Goal: Task Accomplishment & Management: Manage account settings

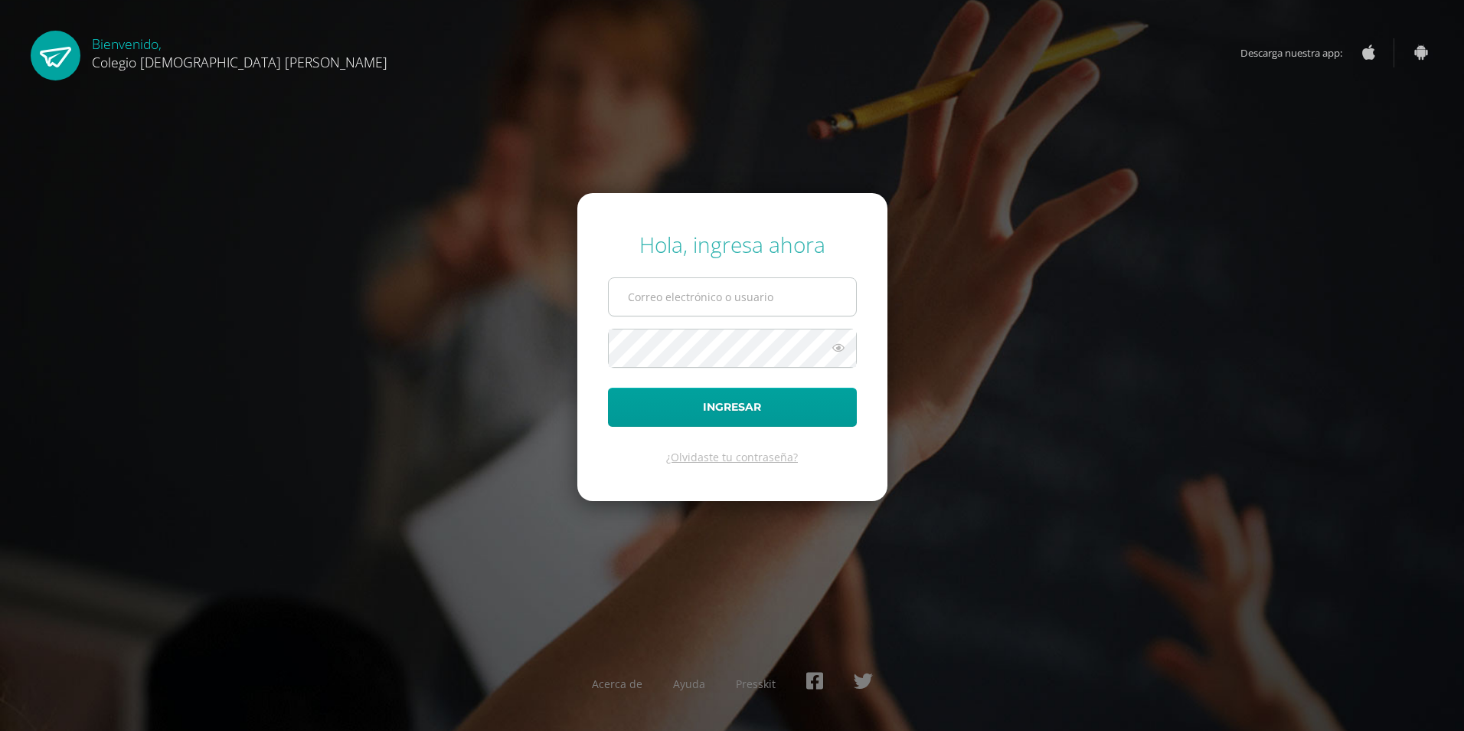
click at [731, 295] on input "text" at bounding box center [732, 297] width 247 height 38
type input "[PERSON_NAME][EMAIL_ADDRESS][DOMAIN_NAME]"
click at [765, 314] on input "[PERSON_NAME][EMAIL_ADDRESS][DOMAIN_NAME]" at bounding box center [732, 297] width 247 height 38
drag, startPoint x: 767, startPoint y: 312, endPoint x: 571, endPoint y: 329, distance: 196.8
click at [571, 329] on div "Hola, ingresa ahora [PERSON_NAME][EMAIL_ADDRESS][DOMAIN_NAME] Ingresar ¿Olvidas…" at bounding box center [732, 365] width 988 height 296
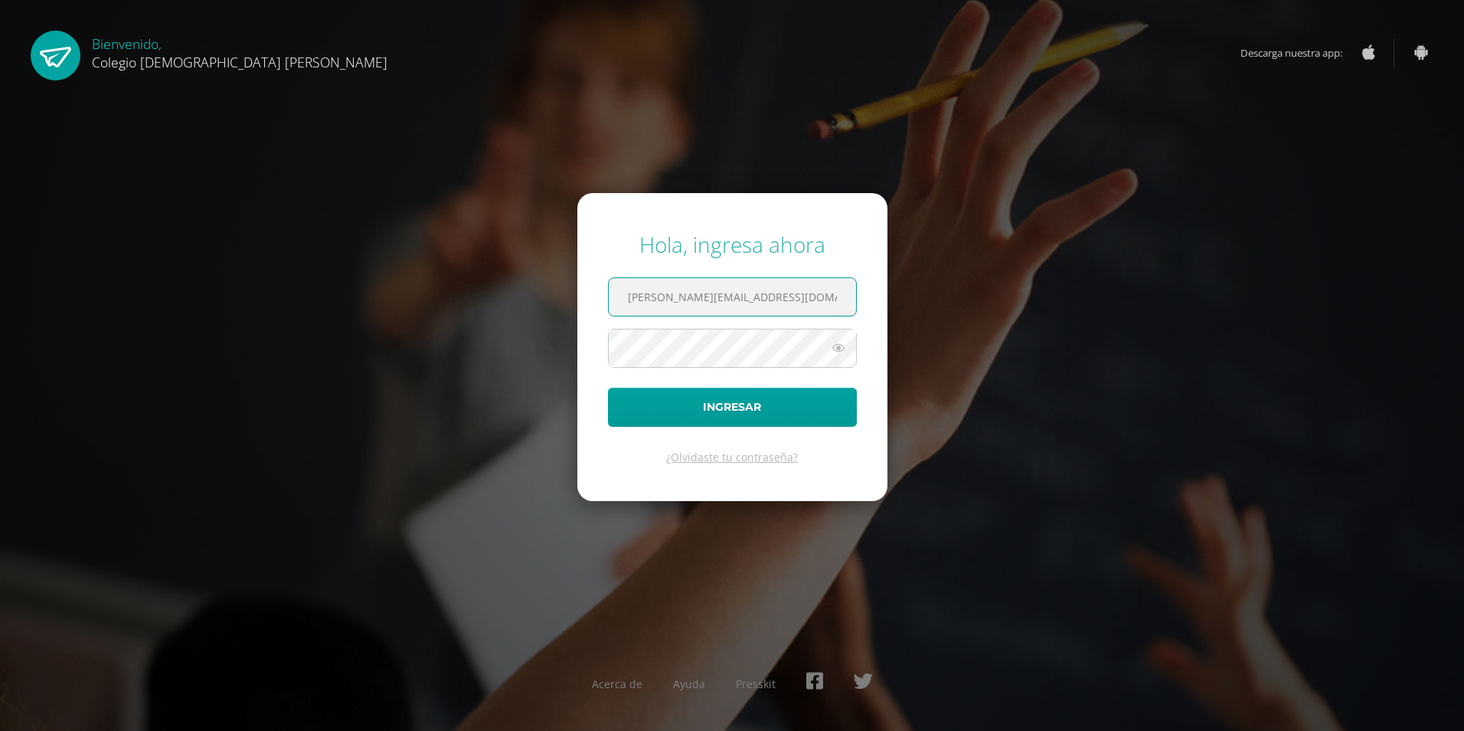
click at [608, 388] on button "Ingresar" at bounding box center [732, 407] width 249 height 39
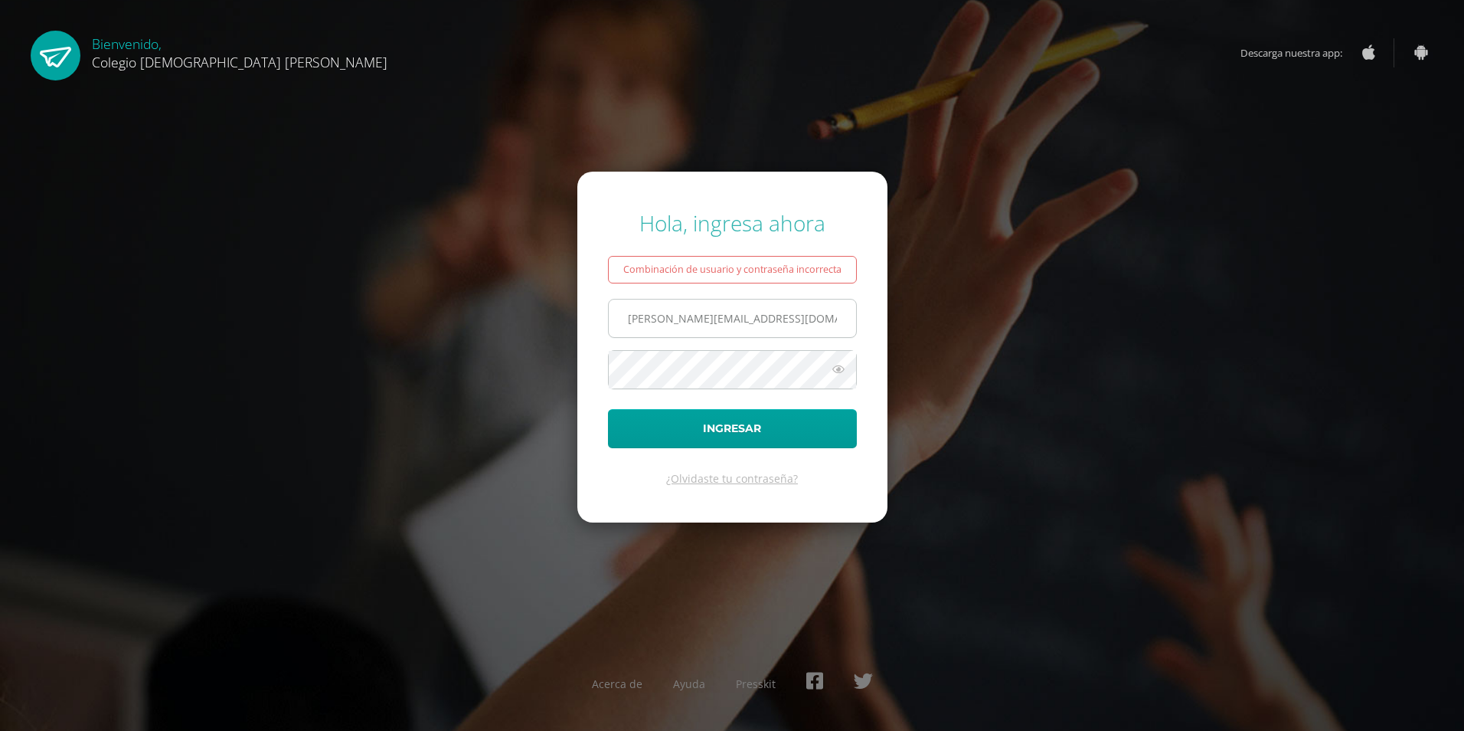
click at [740, 321] on input "[PERSON_NAME][EMAIL_ADDRESS][DOMAIN_NAME]" at bounding box center [732, 318] width 247 height 38
drag, startPoint x: 764, startPoint y: 327, endPoint x: 580, endPoint y: 332, distance: 184.6
click at [580, 332] on form "Hola, ingresa ahora Combinación de usuario y contraseña incorrecta [PERSON_NAME…" at bounding box center [732, 347] width 310 height 351
type input "j"
